Goal: Transaction & Acquisition: Purchase product/service

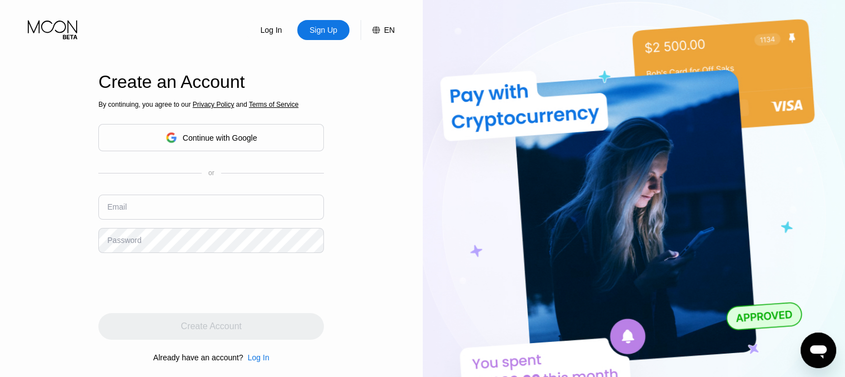
click at [220, 140] on div "Continue with Google" at bounding box center [220, 137] width 74 height 9
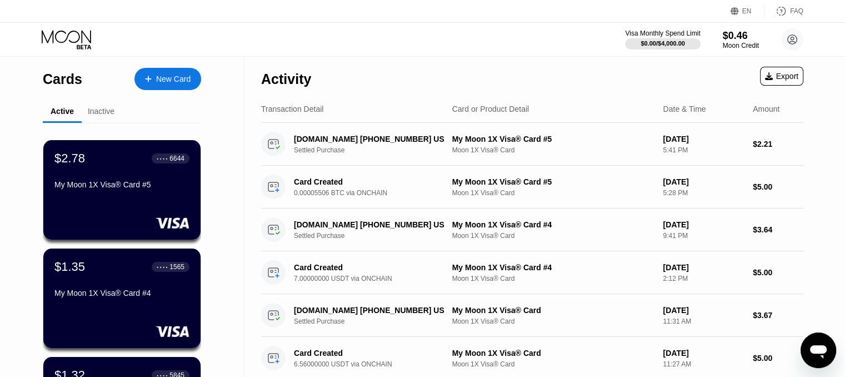
click at [102, 112] on div "Inactive" at bounding box center [101, 111] width 27 height 9
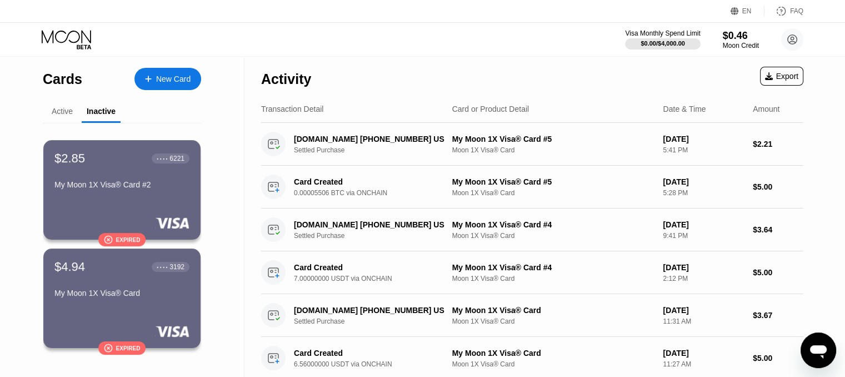
click at [63, 112] on div "Active" at bounding box center [62, 111] width 21 height 9
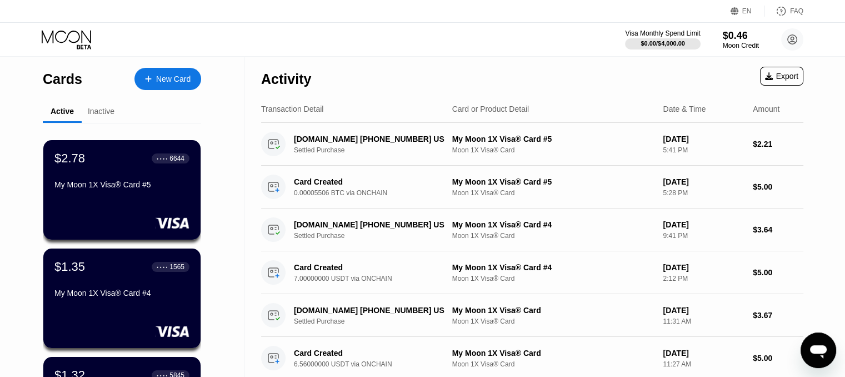
click at [160, 77] on div "New Card" at bounding box center [173, 78] width 34 height 9
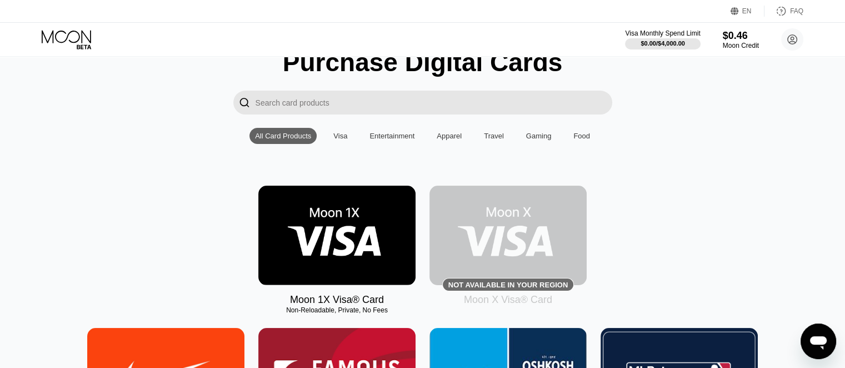
scroll to position [111, 0]
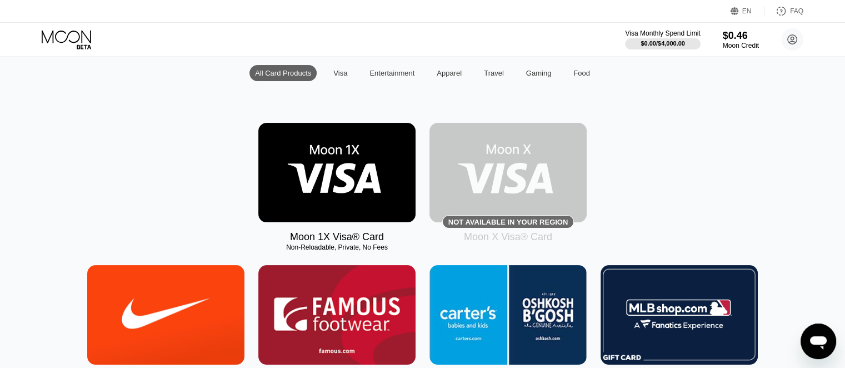
drag, startPoint x: 321, startPoint y: 179, endPoint x: 484, endPoint y: 178, distance: 163.3
click at [321, 178] on img at bounding box center [336, 172] width 157 height 99
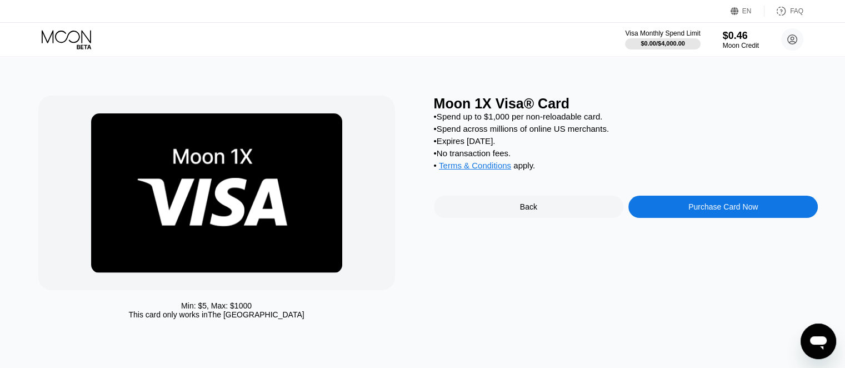
click at [722, 211] on div "Purchase Card Now" at bounding box center [722, 206] width 69 height 9
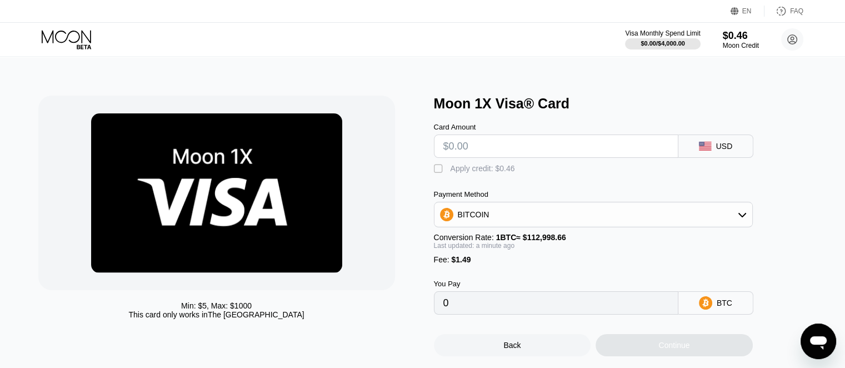
click at [489, 152] on input "text" at bounding box center [555, 146] width 225 height 22
type input "$5"
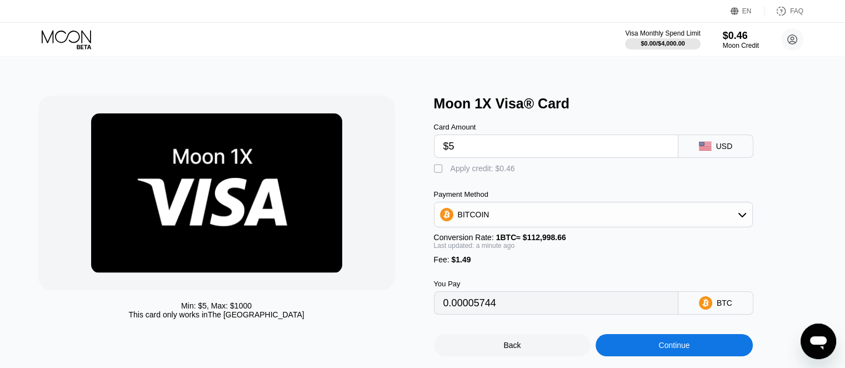
type input "0.00005744"
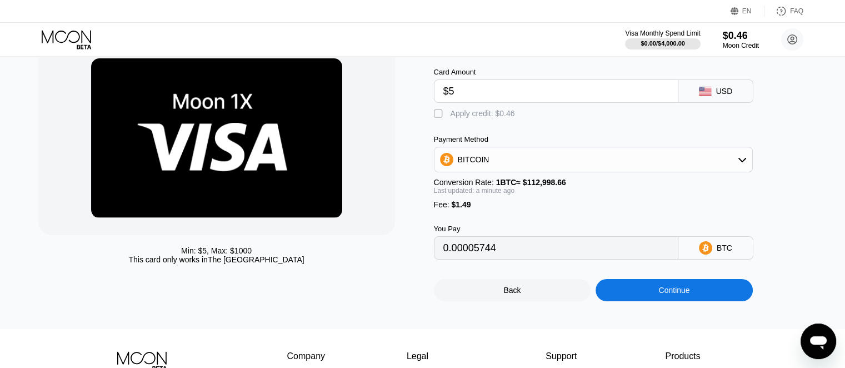
scroll to position [56, 0]
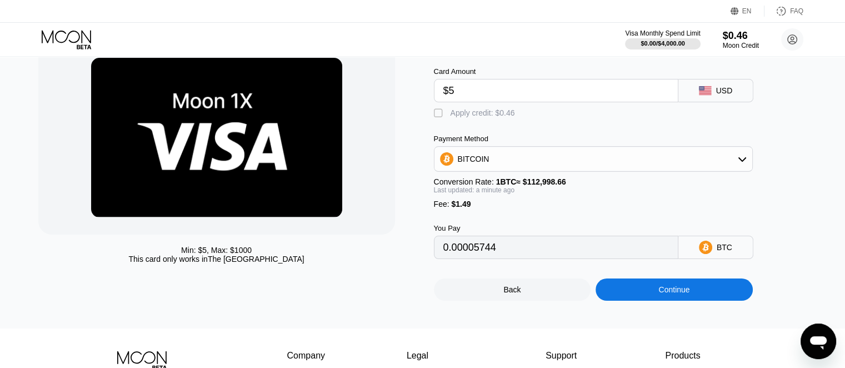
type input "$5"
click at [721, 252] on div "BTC" at bounding box center [724, 247] width 16 height 9
click at [740, 162] on icon at bounding box center [742, 159] width 8 height 4
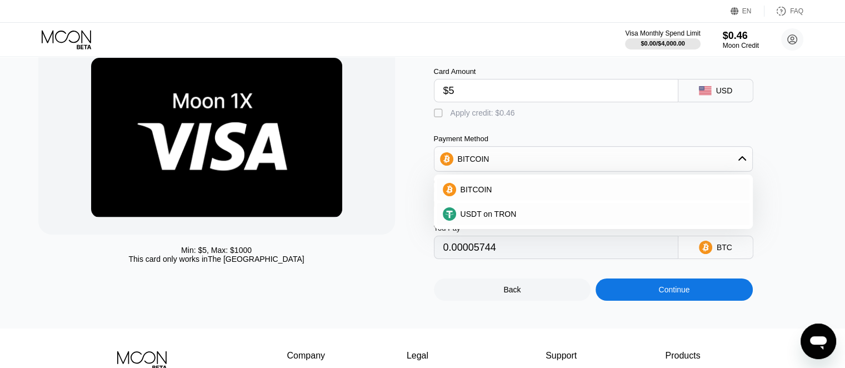
scroll to position [56, 0]
click at [480, 192] on span "BITCOIN" at bounding box center [476, 189] width 32 height 9
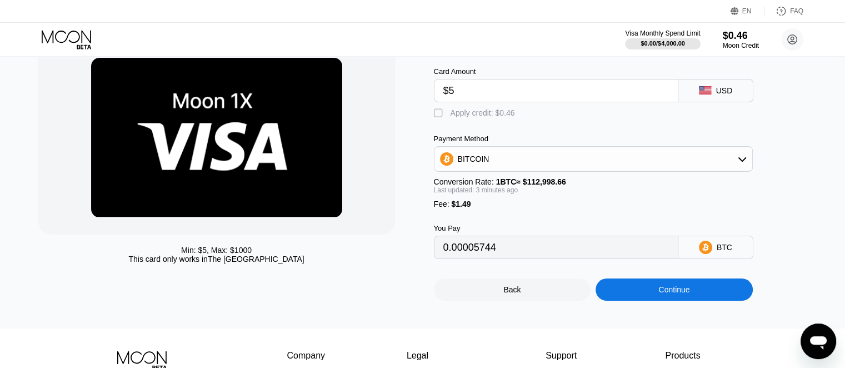
type input "0.00005748"
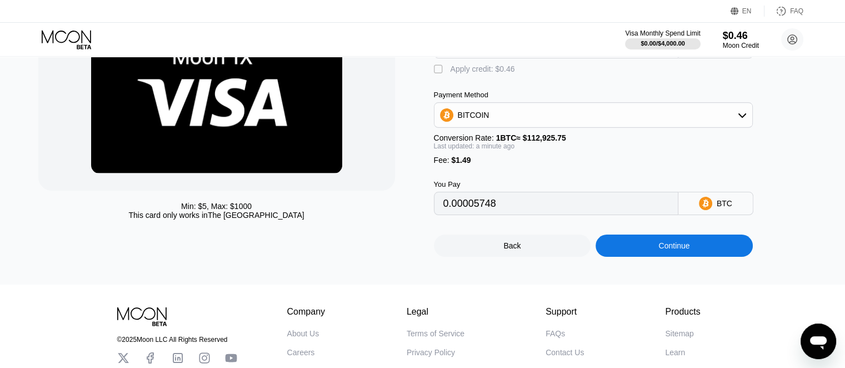
scroll to position [167, 0]
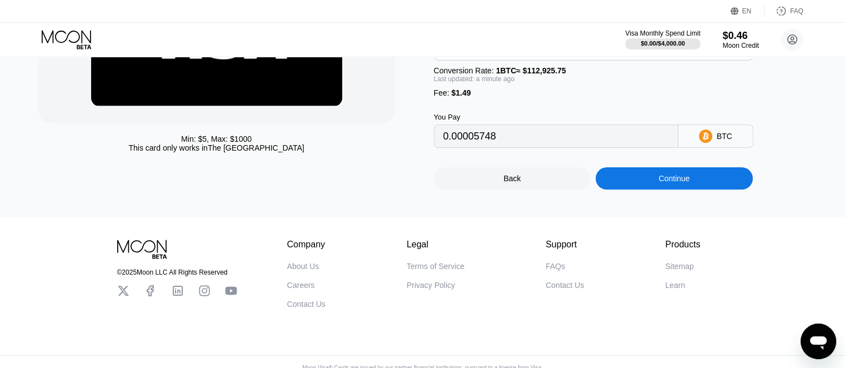
click at [675, 183] on div "Continue" at bounding box center [673, 178] width 31 height 9
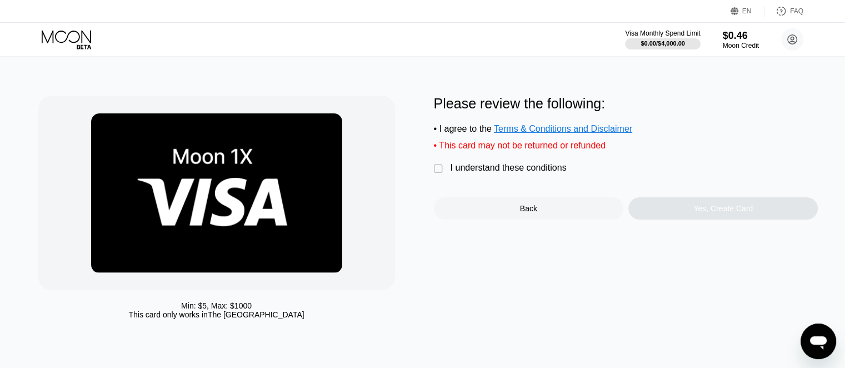
click at [438, 174] on div "" at bounding box center [439, 168] width 11 height 11
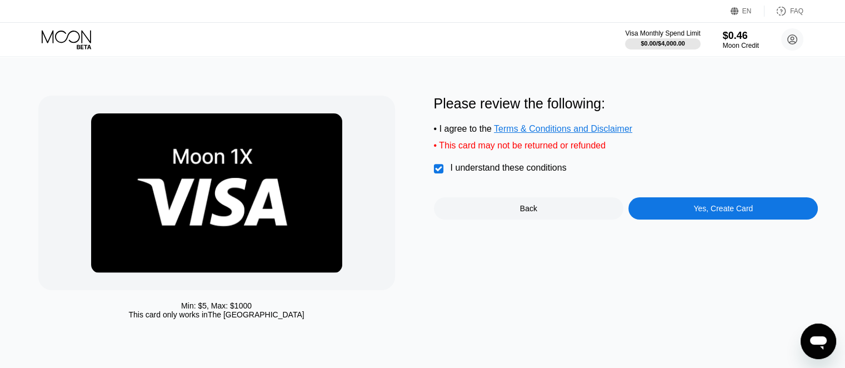
click at [727, 213] on div "Yes, Create Card" at bounding box center [722, 208] width 59 height 9
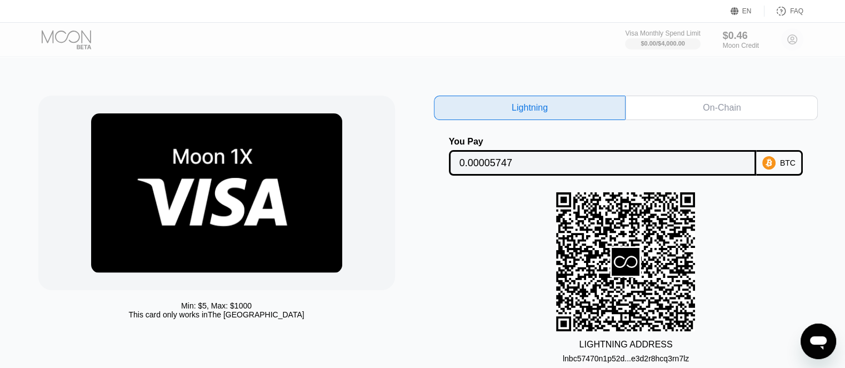
click at [715, 102] on div "On-Chain" at bounding box center [721, 107] width 38 height 11
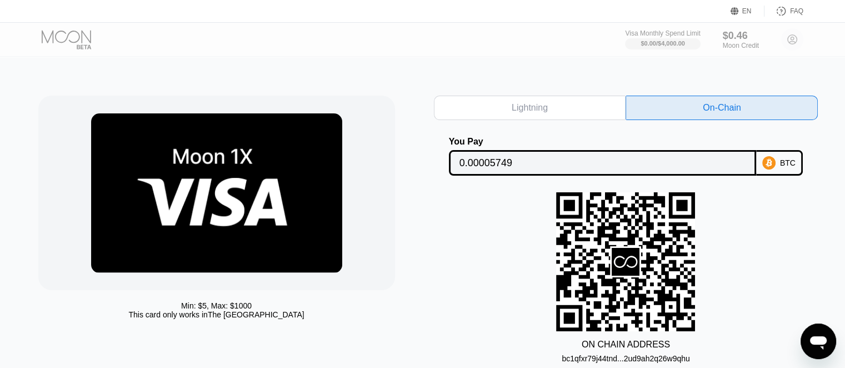
scroll to position [56, 0]
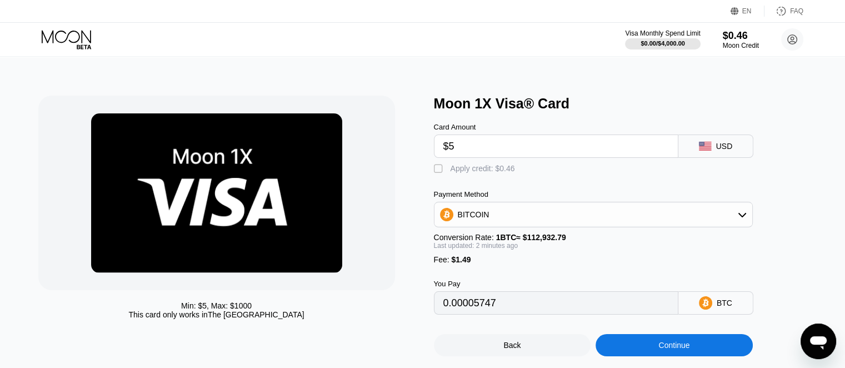
click at [733, 218] on div "BITCOIN" at bounding box center [593, 214] width 318 height 22
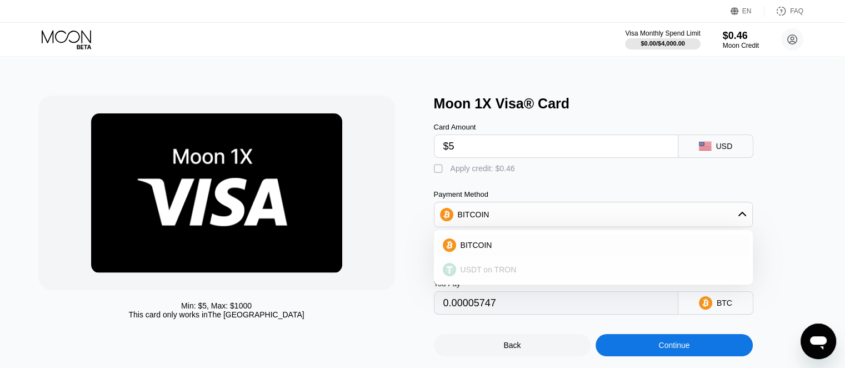
click at [489, 272] on span "USDT on TRON" at bounding box center [488, 269] width 56 height 9
type input "6.56"
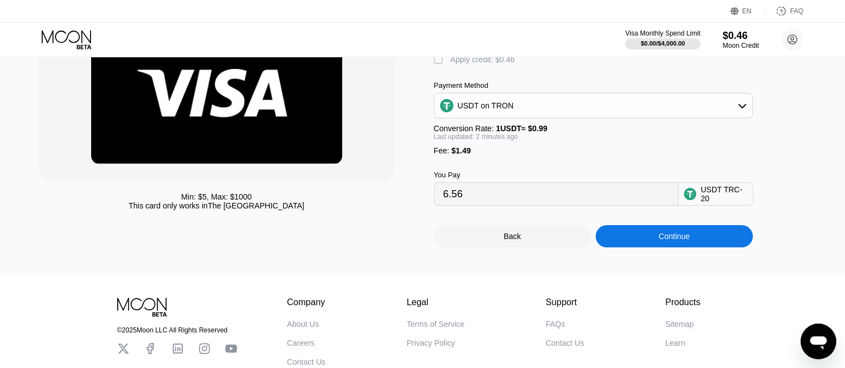
scroll to position [111, 0]
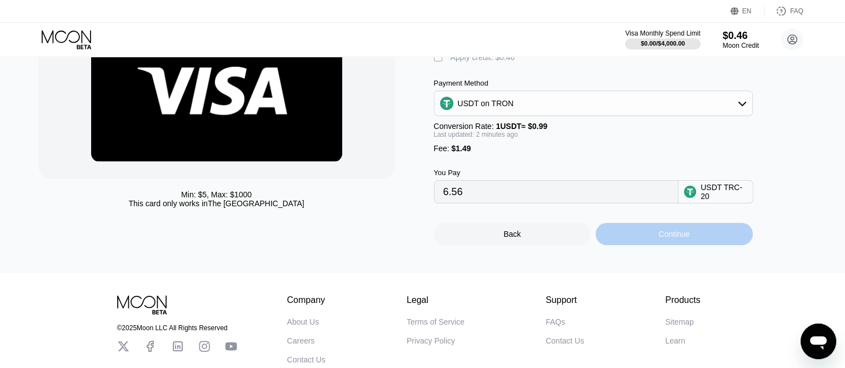
click at [669, 238] on div "Continue" at bounding box center [673, 233] width 31 height 9
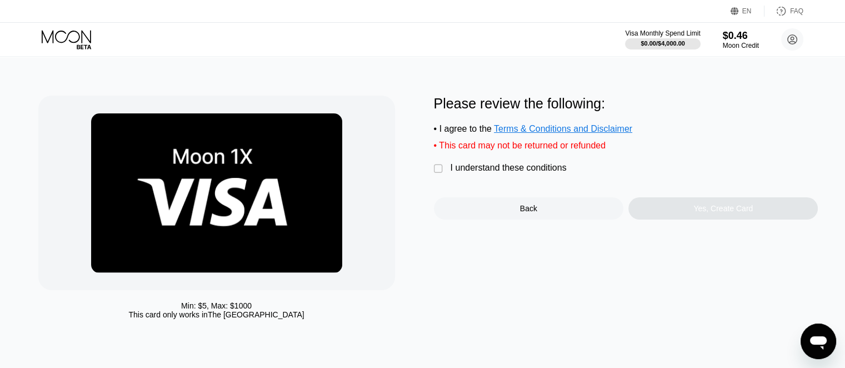
click at [437, 174] on div "" at bounding box center [439, 168] width 11 height 11
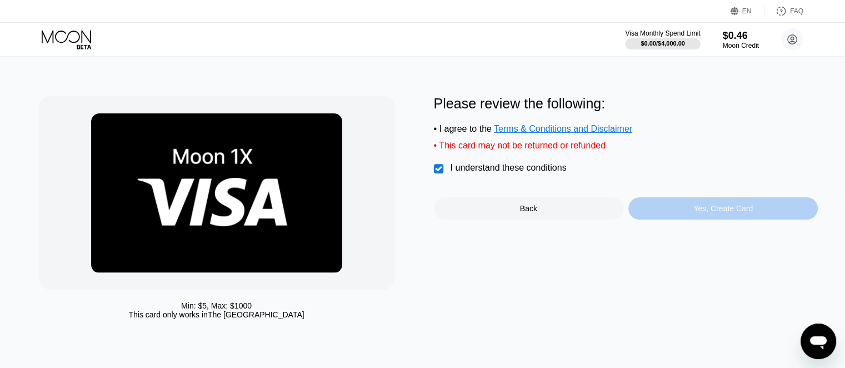
click at [702, 213] on div "Yes, Create Card" at bounding box center [722, 208] width 59 height 9
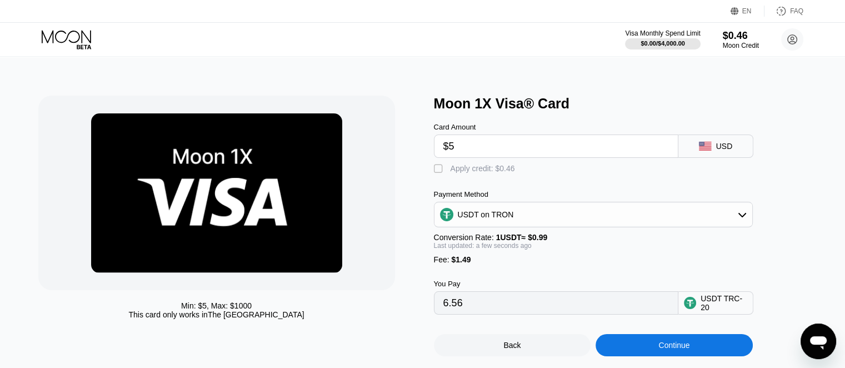
drag, startPoint x: 460, startPoint y: 153, endPoint x: 443, endPoint y: 150, distance: 16.9
click at [443, 149] on input "$5" at bounding box center [555, 146] width 225 height 22
type input "$8"
type input "9.59"
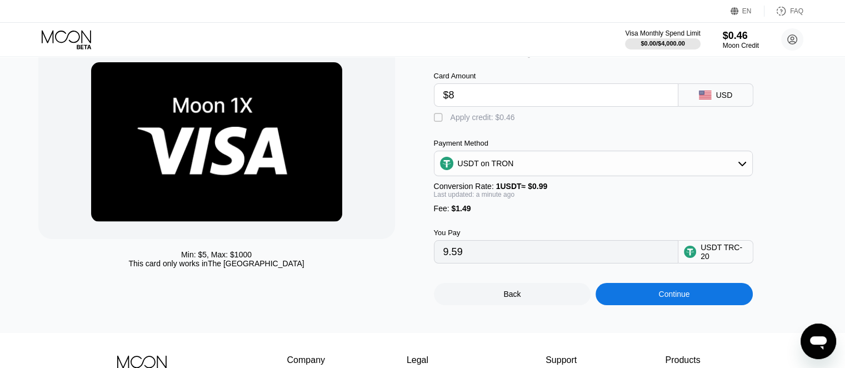
scroll to position [111, 0]
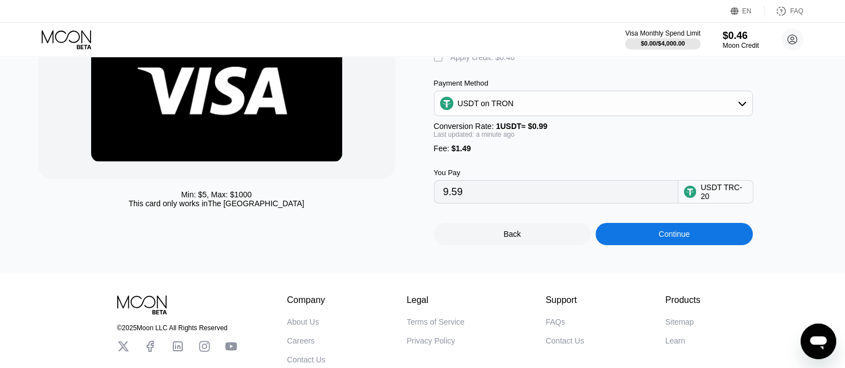
type input "$8"
click at [679, 238] on div "Continue" at bounding box center [673, 233] width 31 height 9
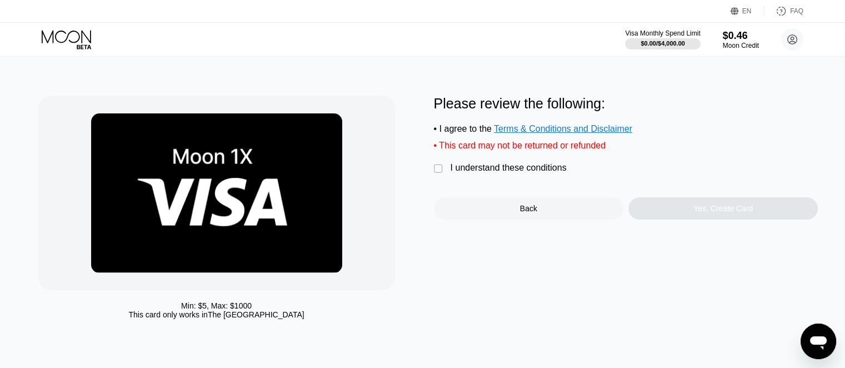
drag, startPoint x: 441, startPoint y: 172, endPoint x: 449, endPoint y: 182, distance: 12.3
click at [441, 173] on div "" at bounding box center [439, 168] width 11 height 11
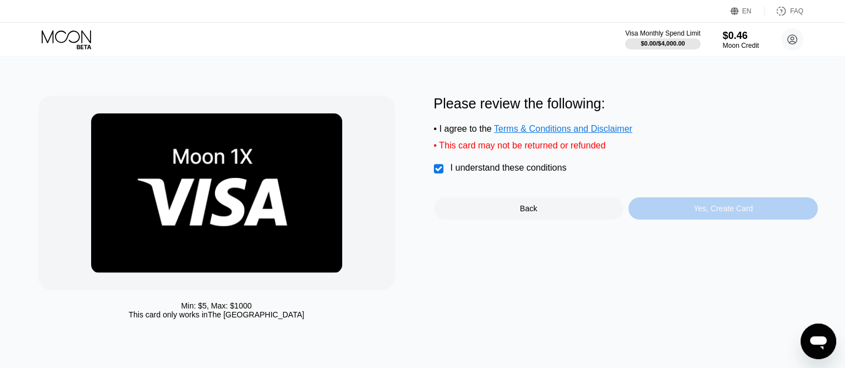
click at [725, 213] on div "Yes, Create Card" at bounding box center [722, 208] width 59 height 9
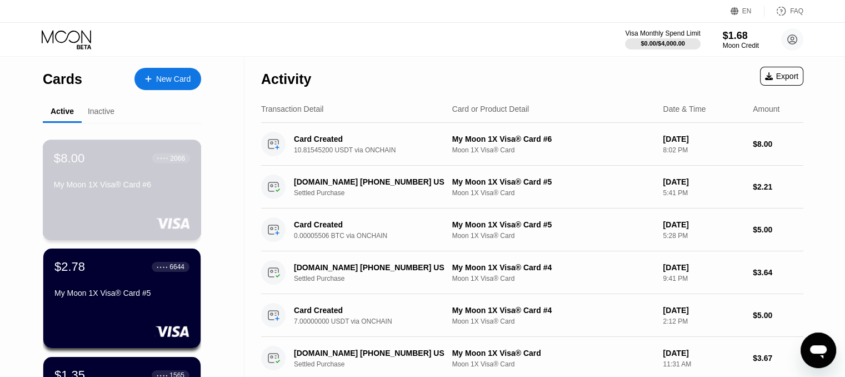
click at [140, 189] on div "My Moon 1X Visa® Card #6" at bounding box center [122, 184] width 136 height 9
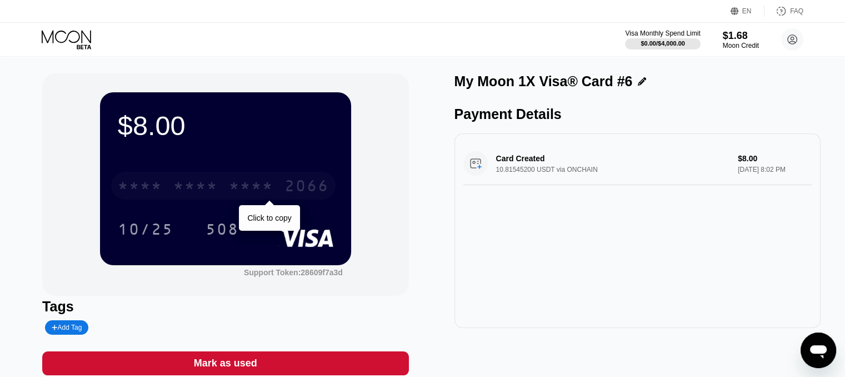
click at [263, 189] on div "* * * *" at bounding box center [251, 187] width 44 height 18
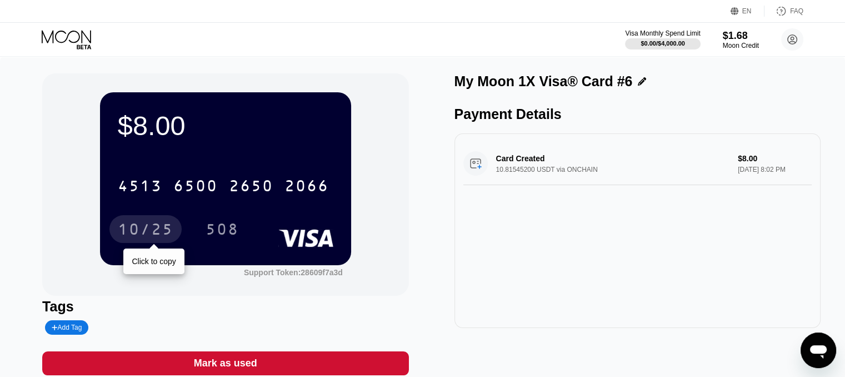
click at [163, 232] on div "10/25" at bounding box center [146, 231] width 56 height 18
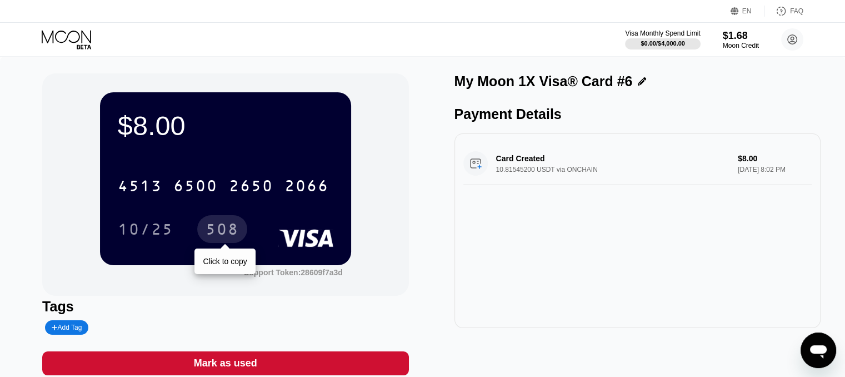
drag, startPoint x: 225, startPoint y: 229, endPoint x: 247, endPoint y: 256, distance: 34.3
click at [224, 229] on div "508" at bounding box center [221, 231] width 33 height 18
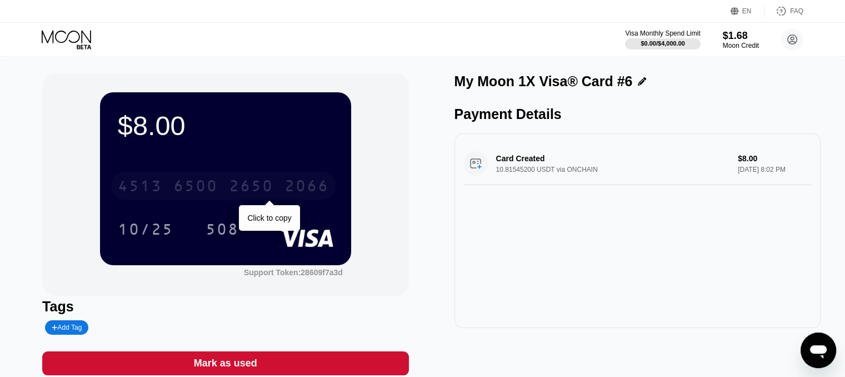
click at [262, 187] on div "2650" at bounding box center [251, 187] width 44 height 18
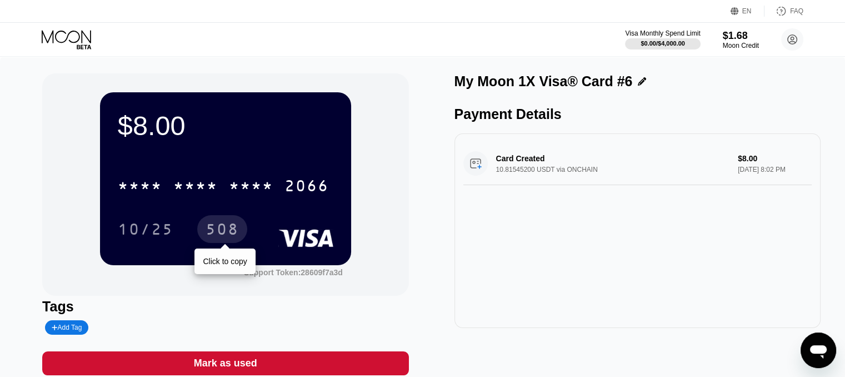
click at [229, 236] on div "508" at bounding box center [221, 231] width 33 height 18
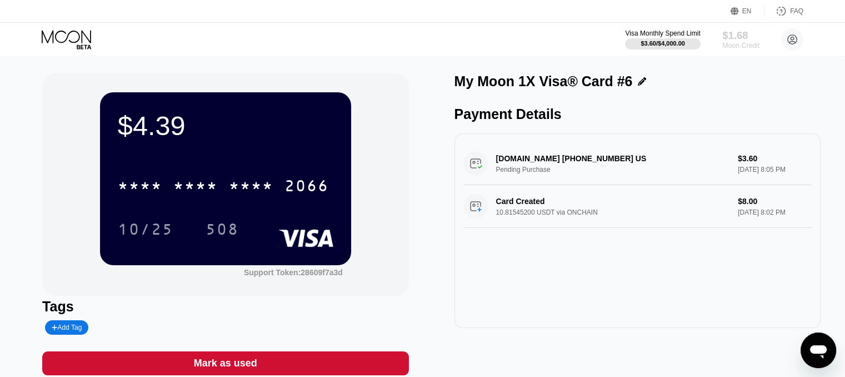
click at [735, 41] on div "$1.68" at bounding box center [740, 35] width 37 height 12
